Goal: Navigation & Orientation: Find specific page/section

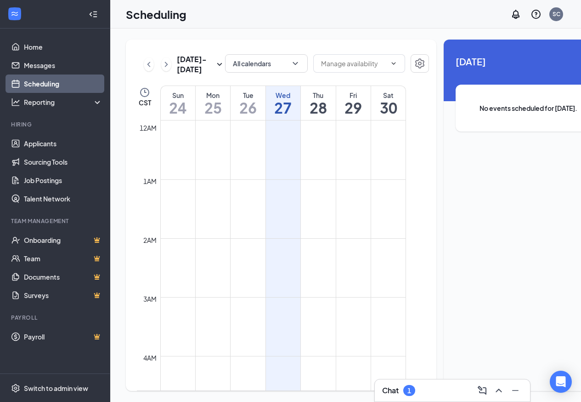
scroll to position [452, 0]
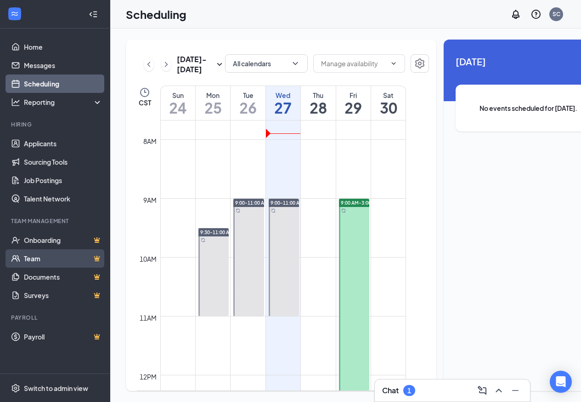
click at [41, 259] on link "Team" at bounding box center [63, 258] width 79 height 18
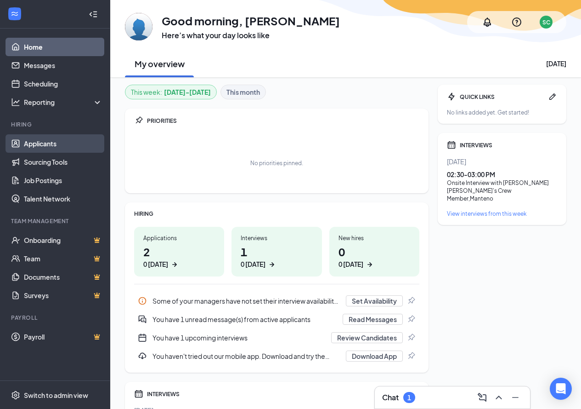
click at [42, 148] on link "Applicants" at bounding box center [63, 143] width 79 height 18
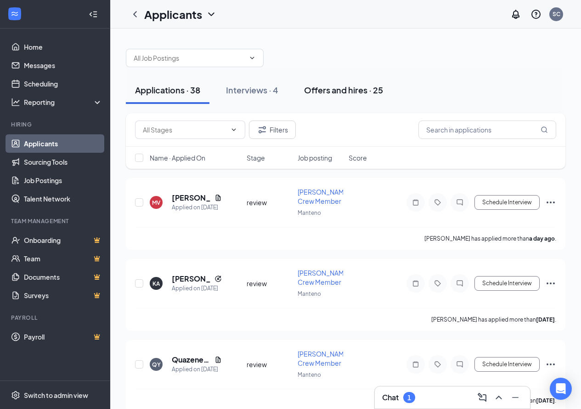
click at [332, 85] on div "Offers and hires · 25" at bounding box center [343, 89] width 79 height 11
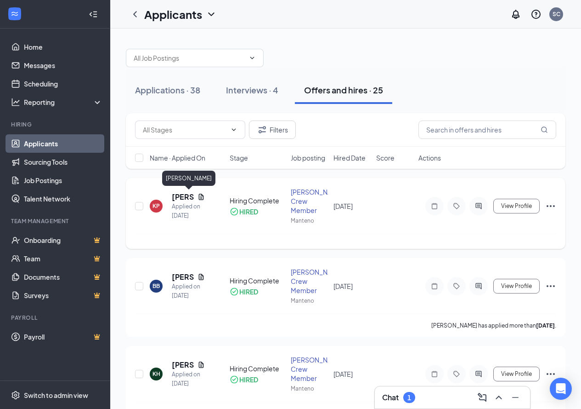
click at [176, 200] on h5 "[PERSON_NAME]" at bounding box center [183, 197] width 22 height 10
